Goal: Information Seeking & Learning: Learn about a topic

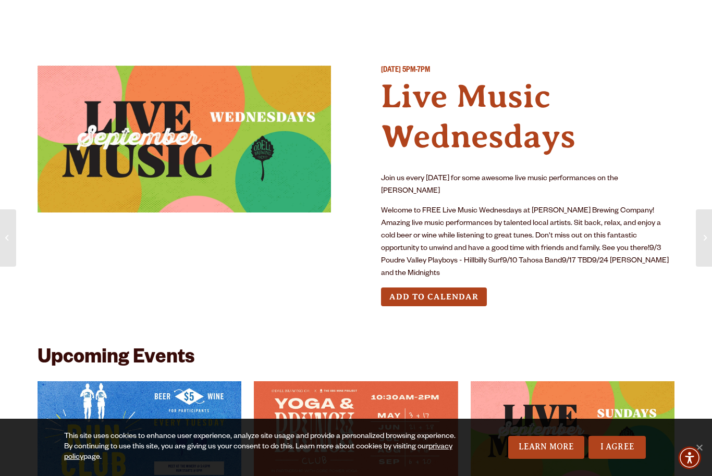
click at [473, 107] on h4 "Live Music Wednesdays" at bounding box center [527, 117] width 293 height 80
click at [262, 158] on img at bounding box center [184, 139] width 293 height 147
click at [618, 443] on link "I Agree" at bounding box center [616, 447] width 57 height 23
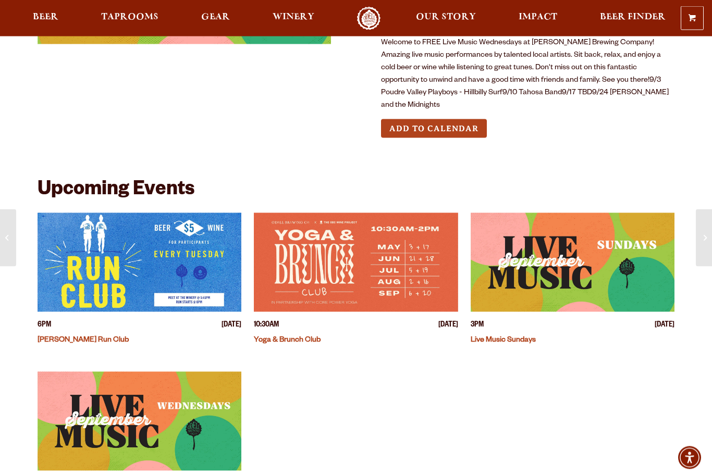
scroll to position [169, 0]
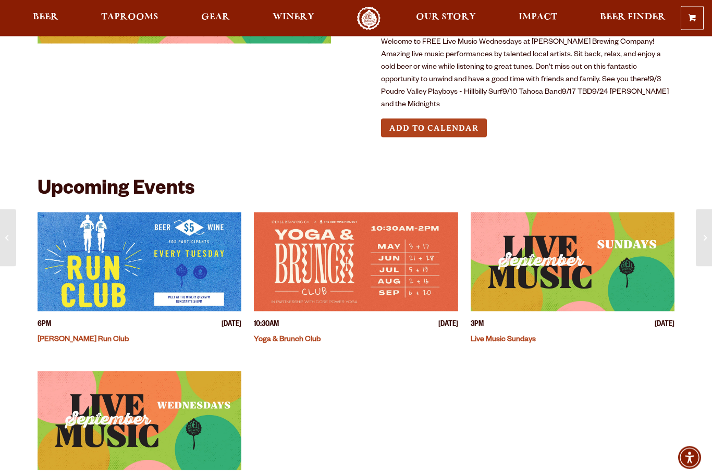
click at [419, 254] on img "View event details" at bounding box center [356, 262] width 204 height 99
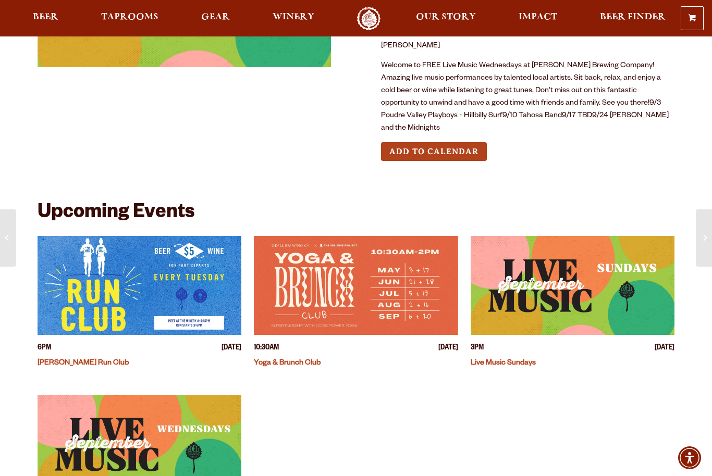
scroll to position [0, 0]
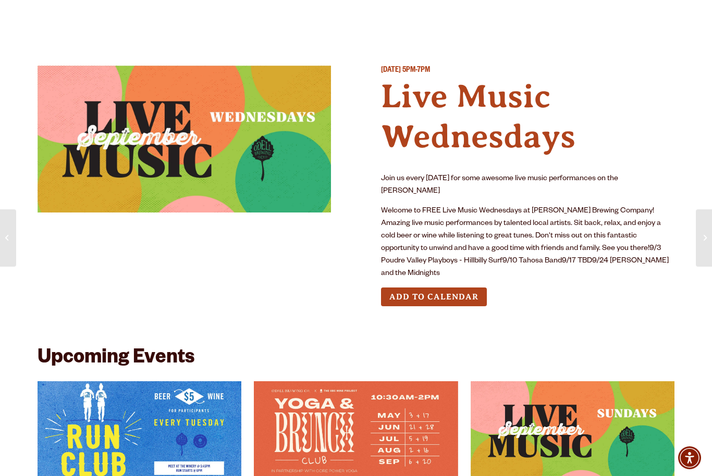
click at [125, 19] on link "Taprooms" at bounding box center [129, 29] width 71 height 47
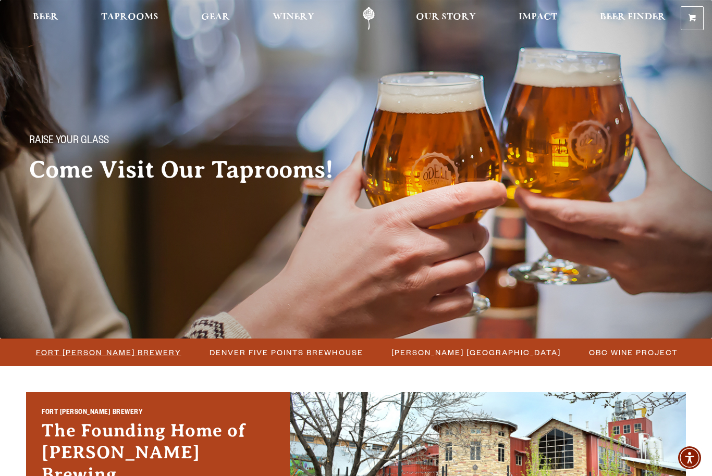
click at [126, 348] on span "Fort Collins Brewery" at bounding box center [108, 352] width 145 height 15
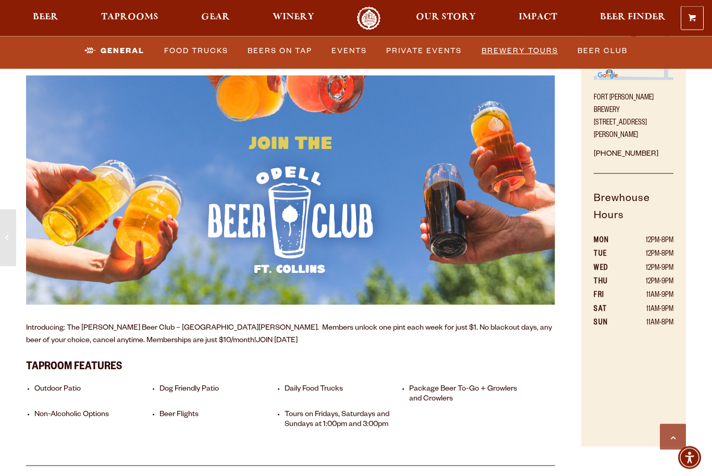
scroll to position [529, 0]
click at [529, 49] on link "Brewery Tours" at bounding box center [519, 51] width 85 height 24
